Goal: Complete application form: Complete application form

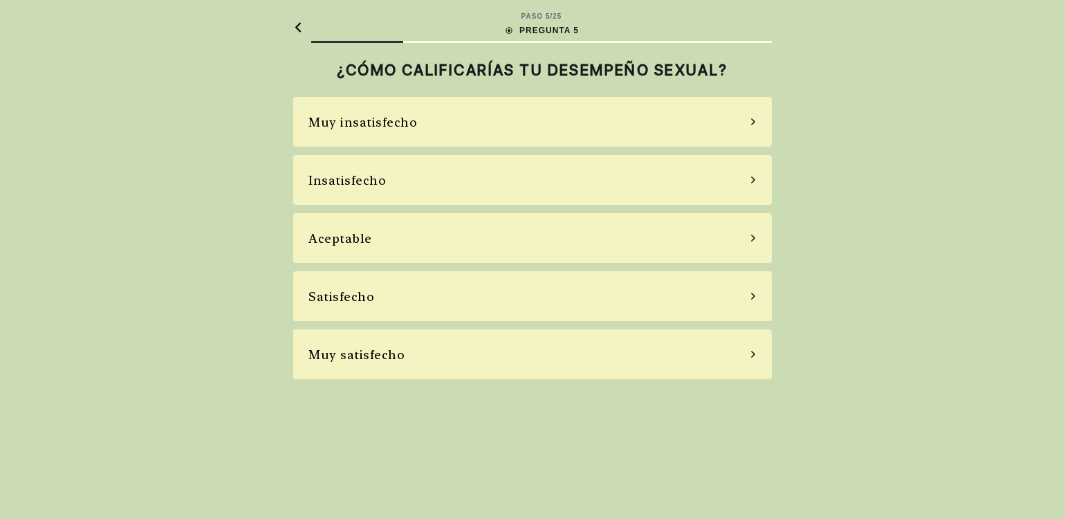
click at [458, 357] on div "Muy satisfecho" at bounding box center [532, 354] width 479 height 50
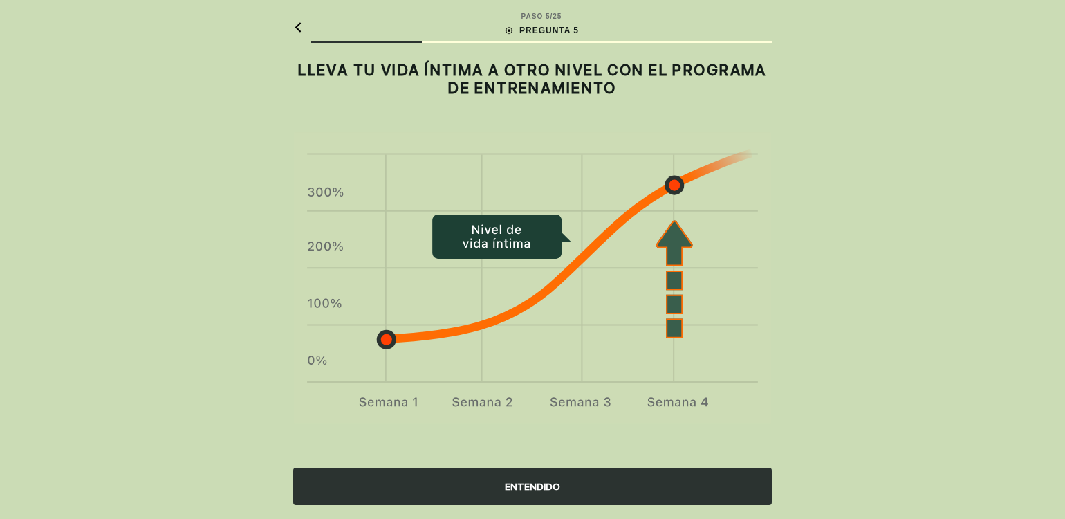
click at [533, 479] on font "ENTENDIDO" at bounding box center [532, 486] width 55 height 15
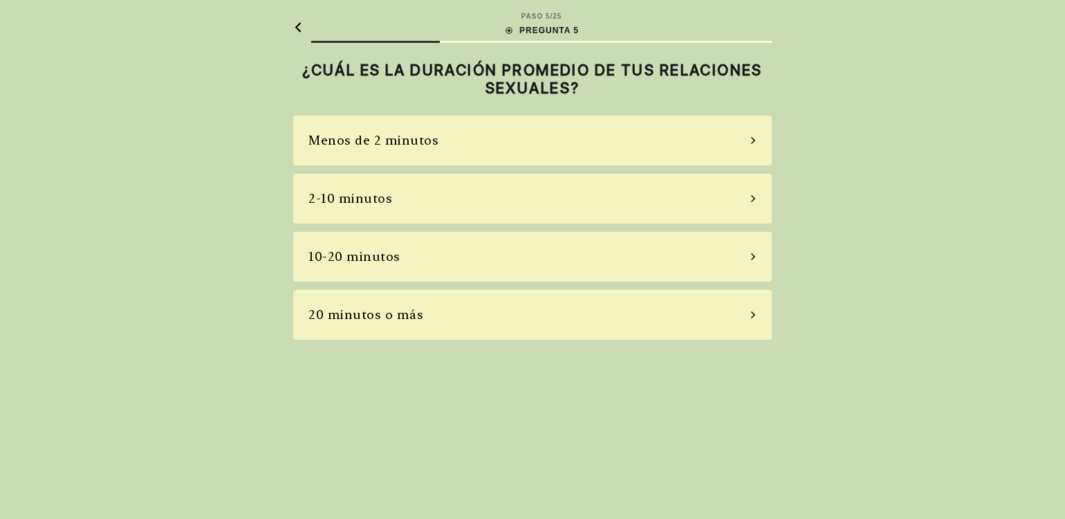
click at [443, 309] on div "20 minutos o más" at bounding box center [532, 315] width 479 height 50
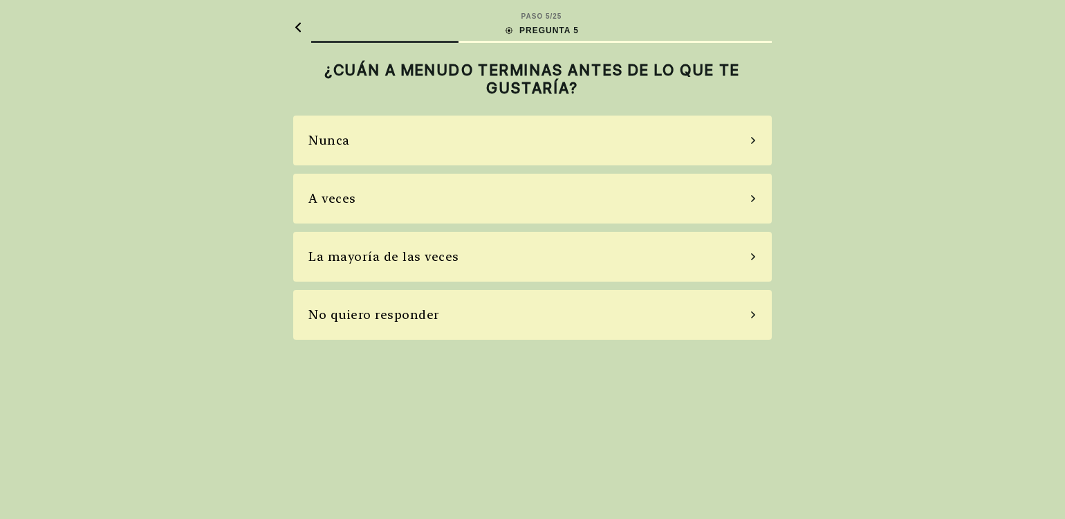
click at [466, 309] on div "No quiero responder" at bounding box center [532, 315] width 479 height 50
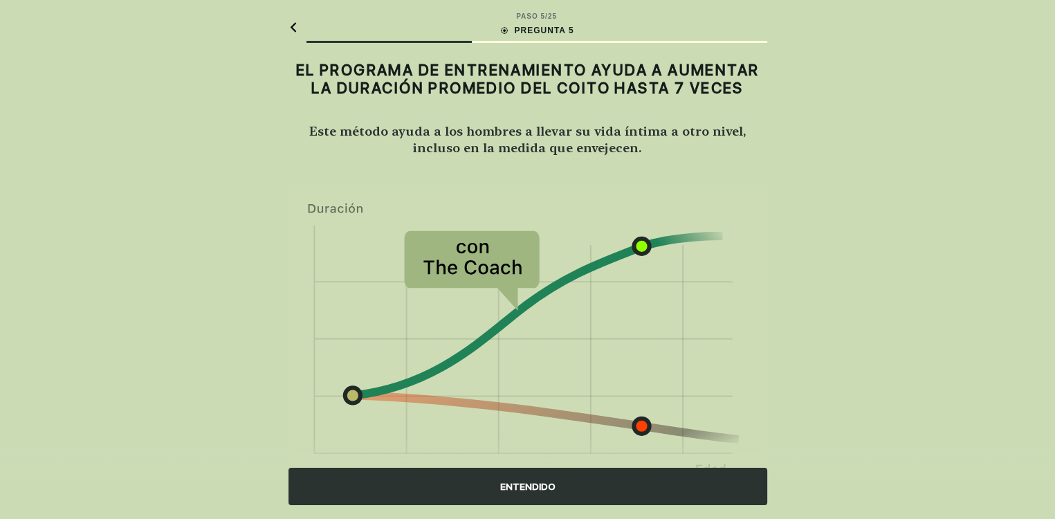
scroll to position [58, 0]
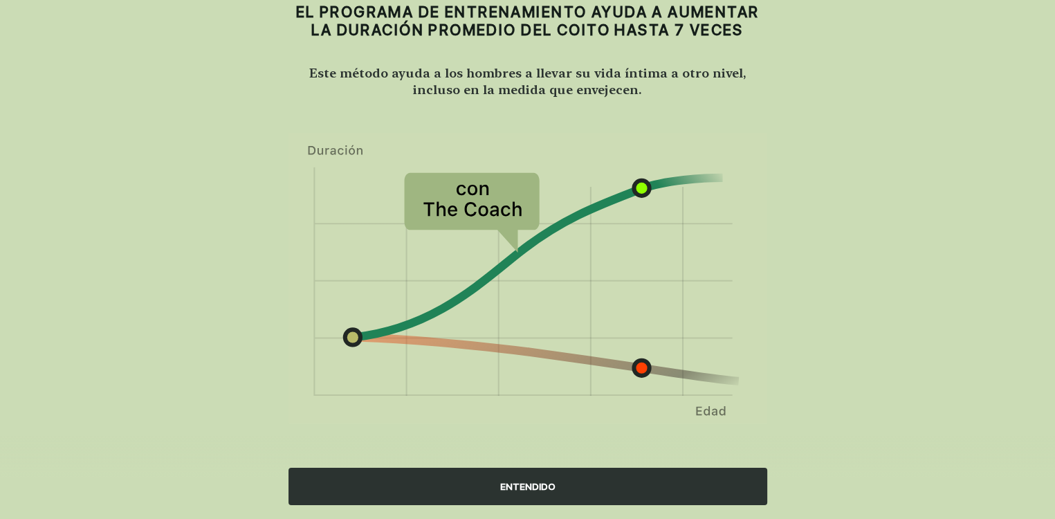
click at [509, 482] on font "ENTENDIDO" at bounding box center [527, 486] width 55 height 11
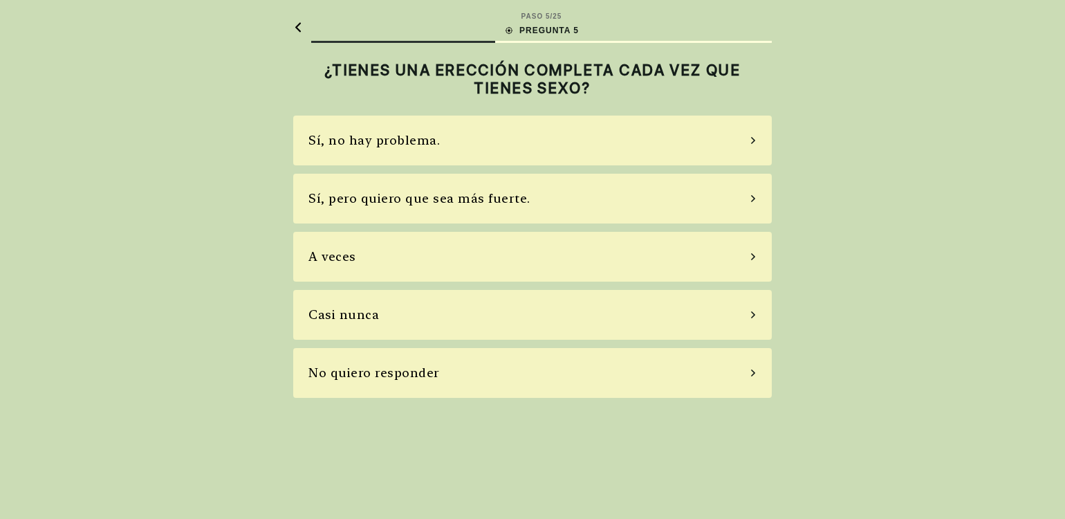
click at [426, 197] on font "Sí, pero quiero que sea más fuerte." at bounding box center [420, 198] width 222 height 15
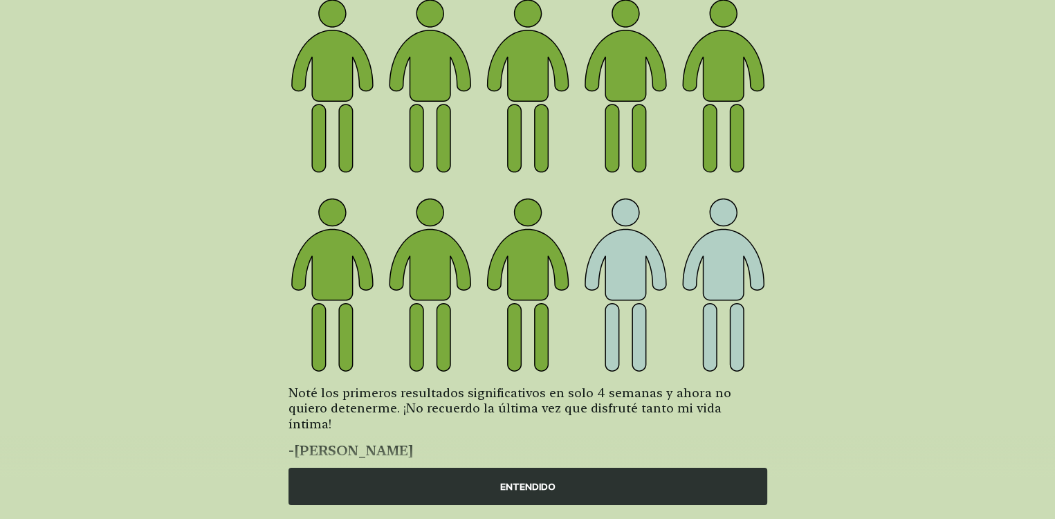
scroll to position [138, 0]
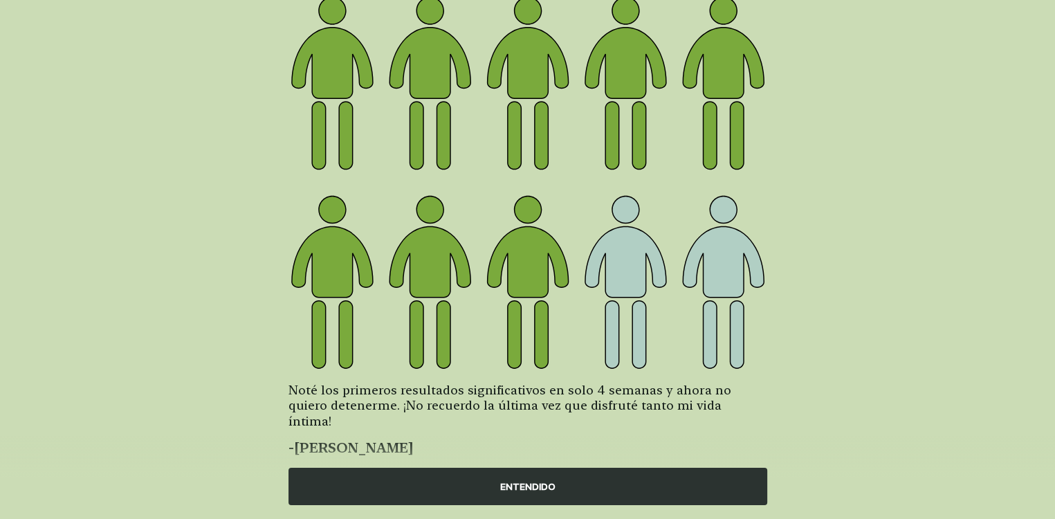
click at [529, 481] on font "ENTENDIDO" at bounding box center [527, 486] width 55 height 11
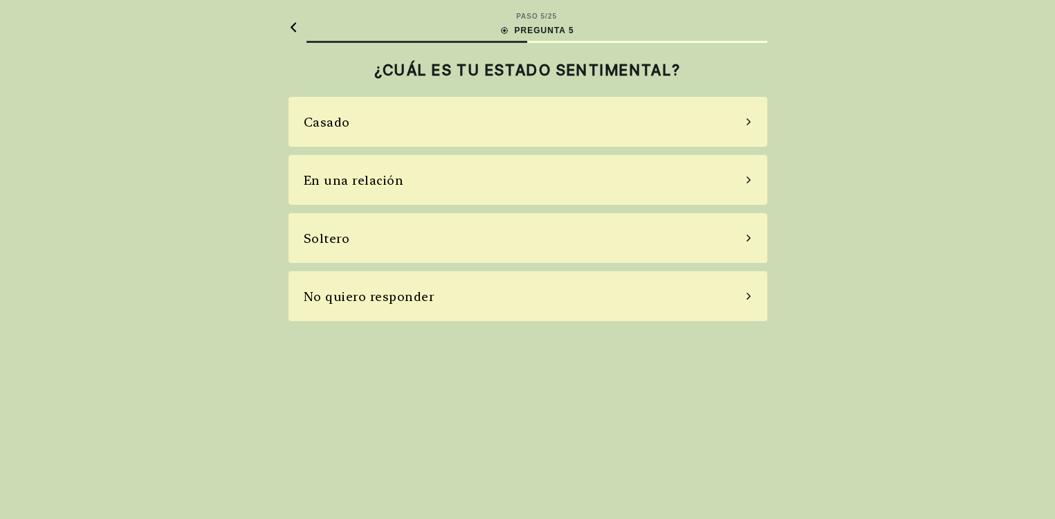
scroll to position [0, 0]
click at [338, 122] on font "Casado" at bounding box center [332, 122] width 46 height 15
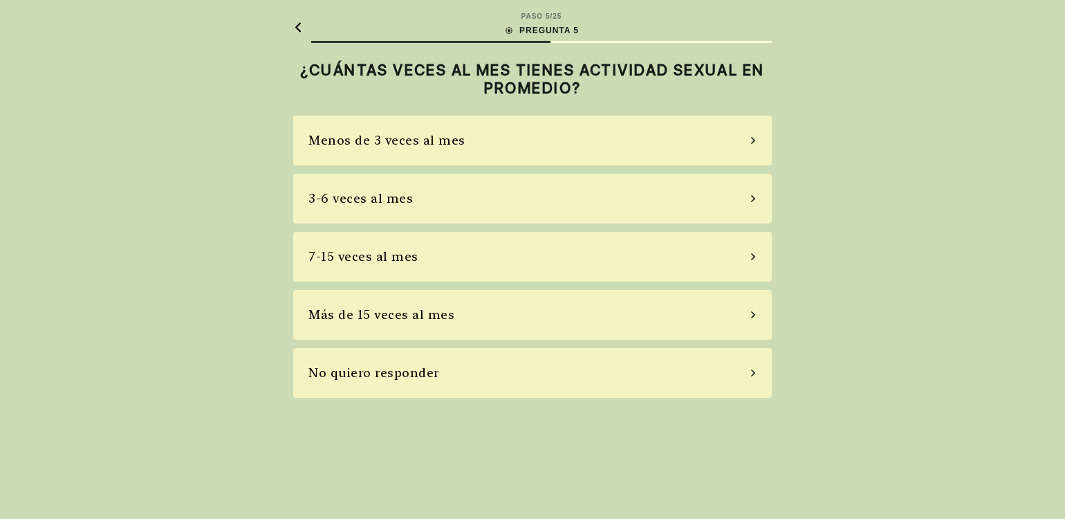
click at [423, 199] on div "3-6 veces al mes" at bounding box center [532, 199] width 479 height 50
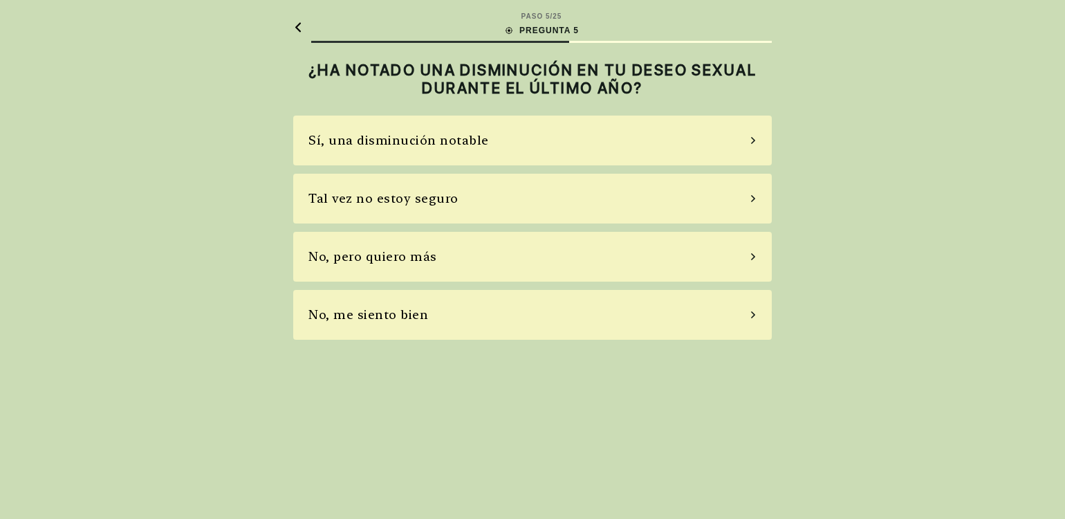
click at [445, 317] on div "No, me siento bien" at bounding box center [532, 315] width 479 height 50
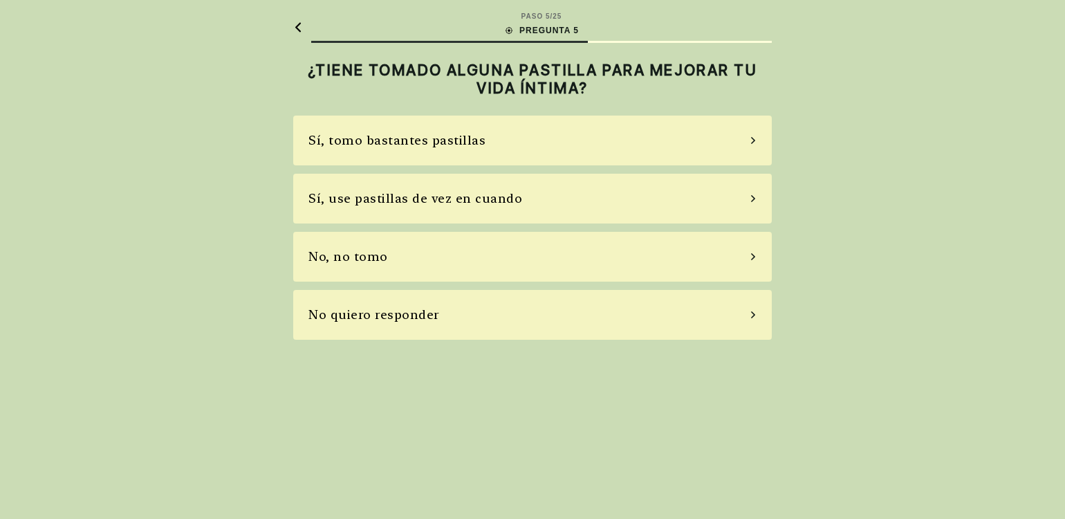
click at [371, 253] on font "No, no tomo" at bounding box center [349, 256] width 80 height 15
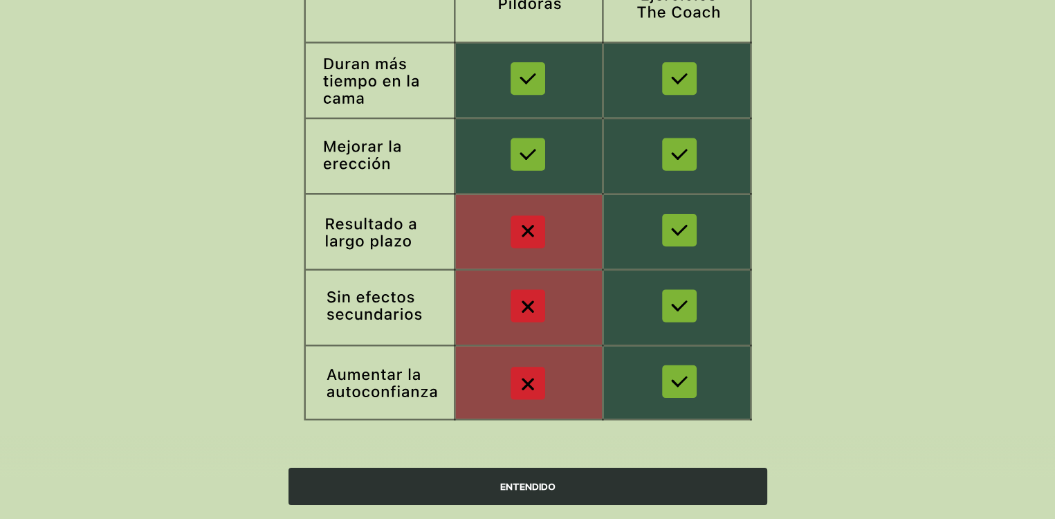
scroll to position [215, 0]
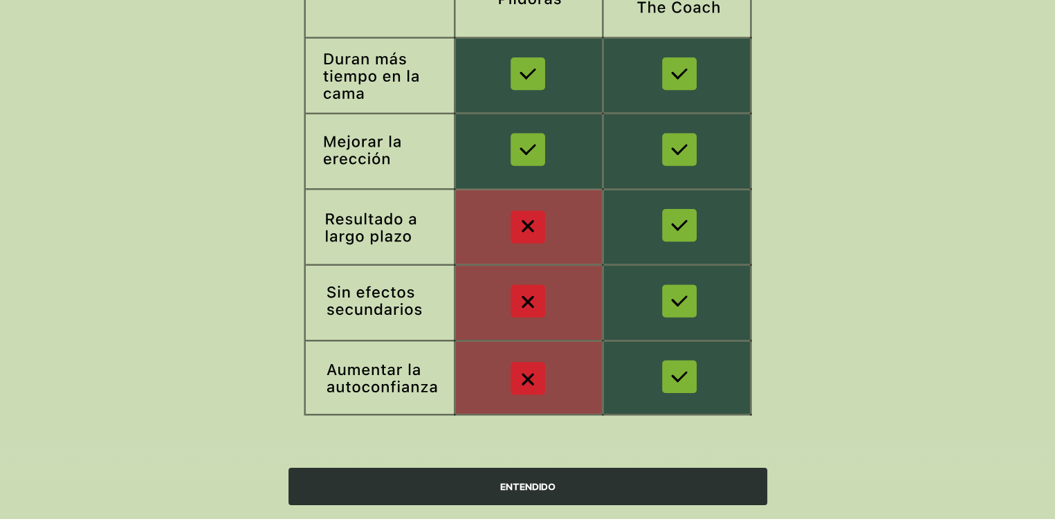
click at [524, 482] on font "ENTENDIDO" at bounding box center [527, 486] width 55 height 11
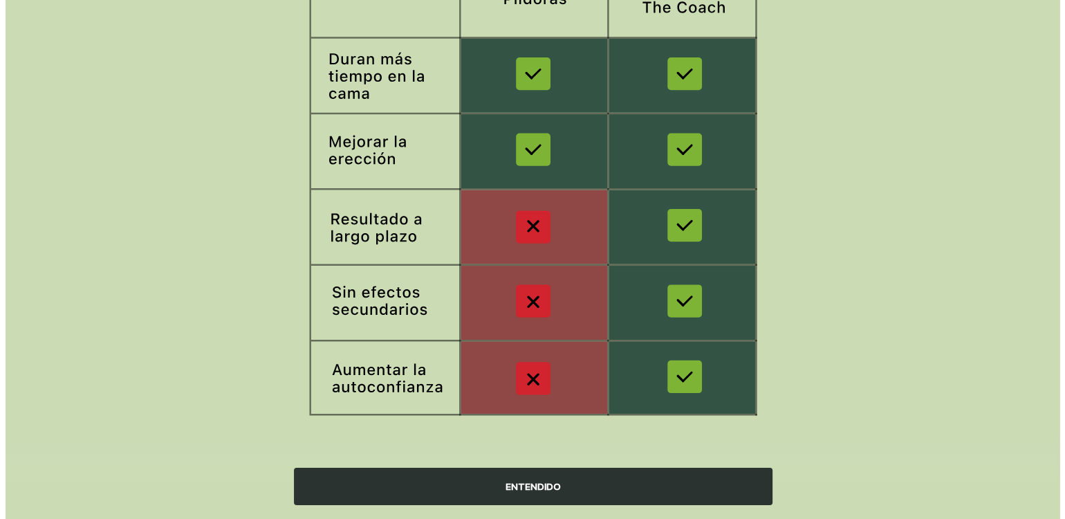
scroll to position [0, 0]
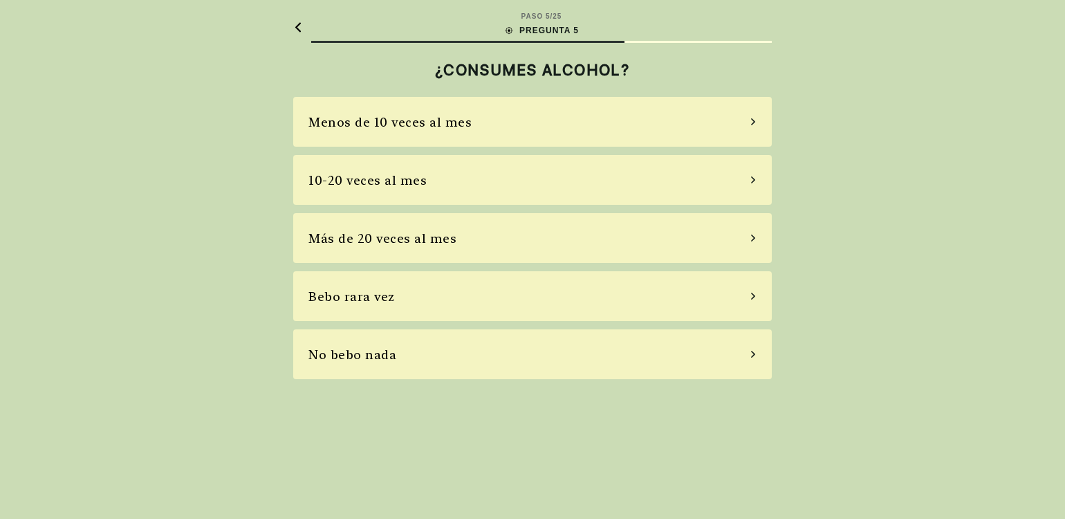
click at [372, 356] on font "No bebo nada" at bounding box center [353, 354] width 88 height 15
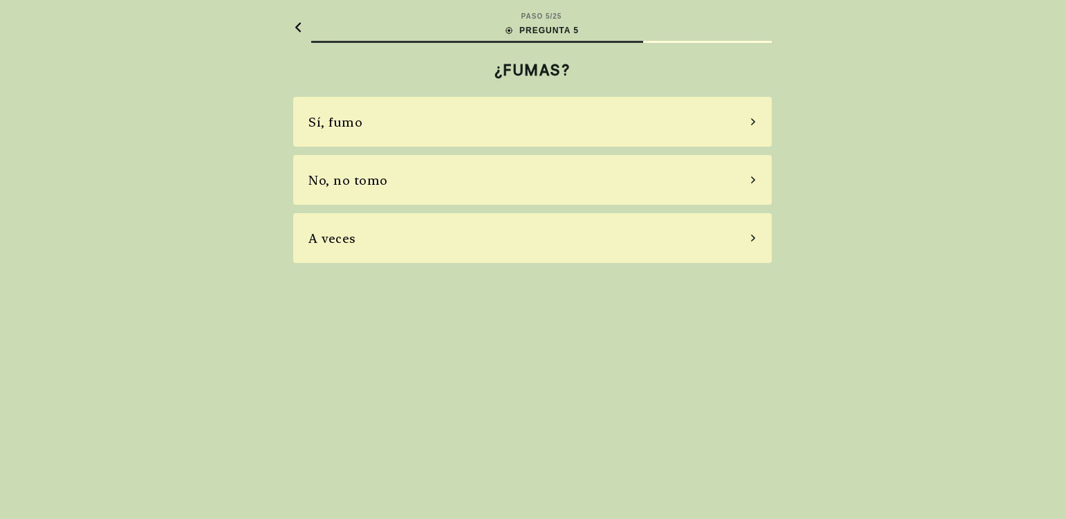
click at [360, 178] on font "No, no tomo" at bounding box center [349, 180] width 80 height 15
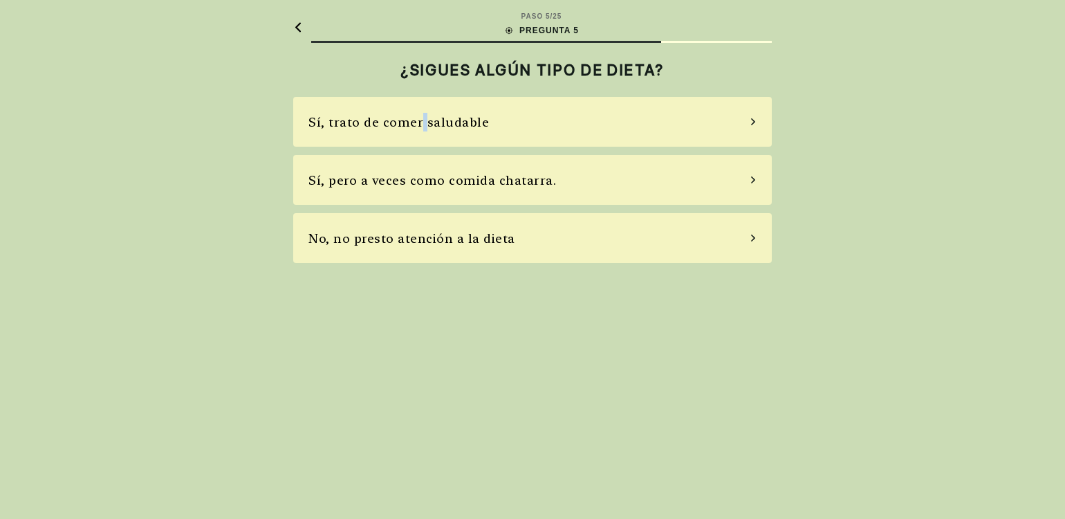
click at [421, 117] on font "Sí, trato de comer saludable" at bounding box center [399, 122] width 181 height 15
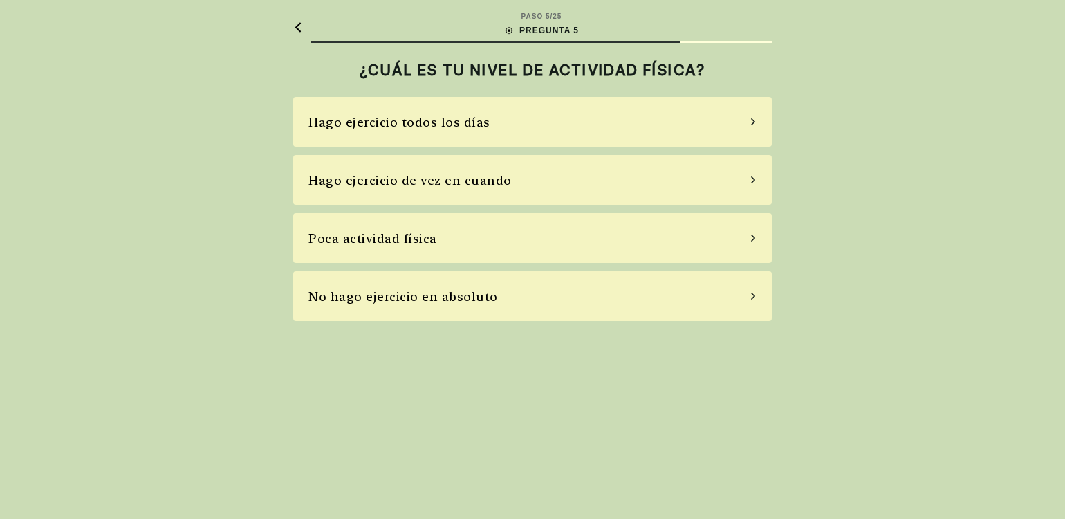
click at [395, 125] on font "Hago ejercicio todos los días" at bounding box center [400, 122] width 182 height 15
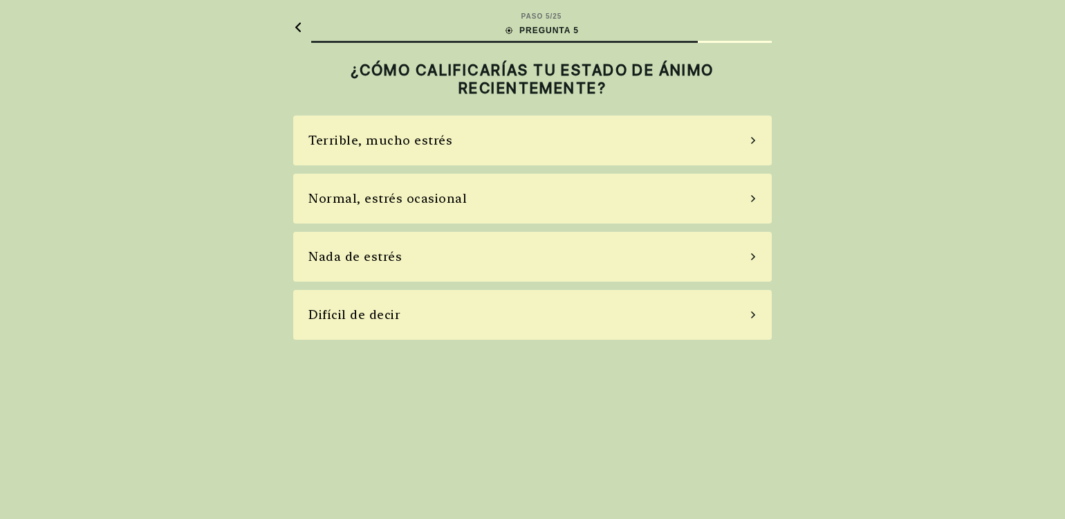
click at [470, 306] on div "Difícil de decir" at bounding box center [532, 315] width 479 height 50
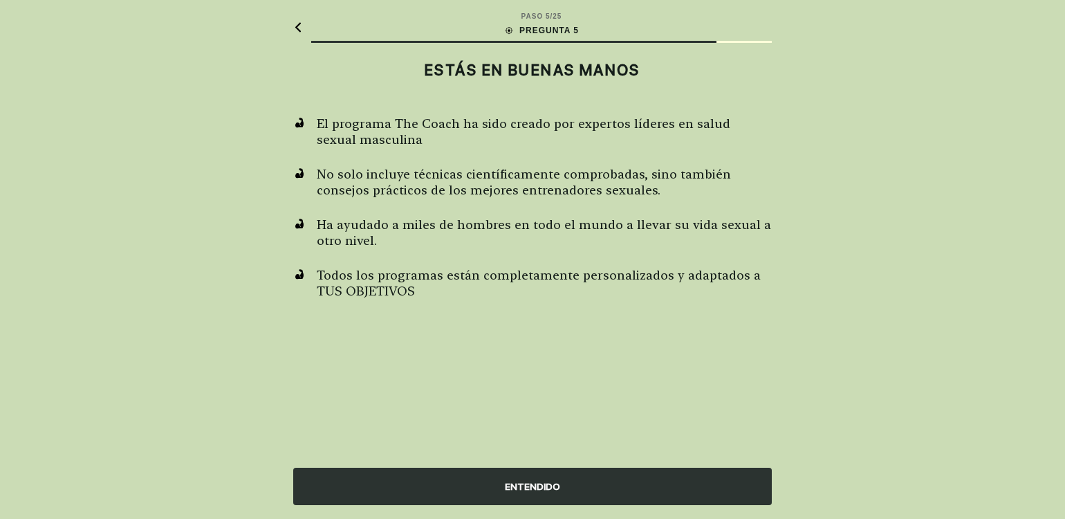
click at [529, 478] on div "ENTENDIDO" at bounding box center [532, 486] width 479 height 37
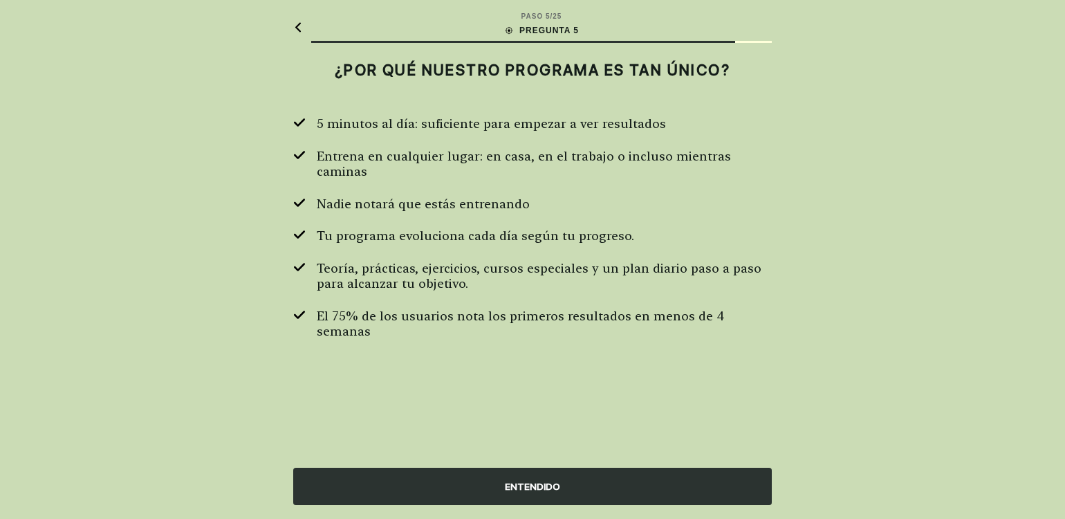
click at [523, 488] on font "ENTENDIDO" at bounding box center [532, 486] width 55 height 11
